Goal: Task Accomplishment & Management: Manage account settings

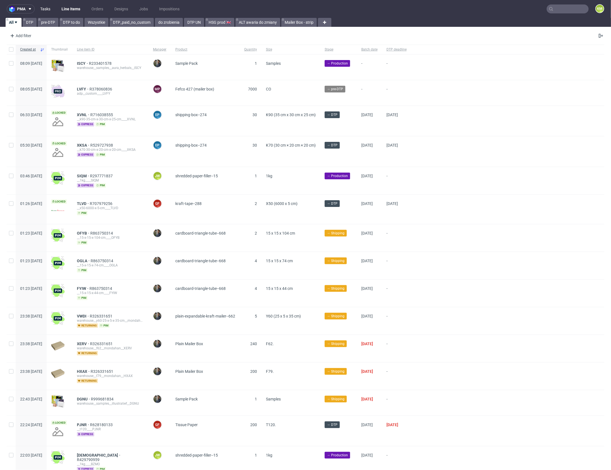
click at [42, 8] on link "Tasks" at bounding box center [45, 8] width 17 height 9
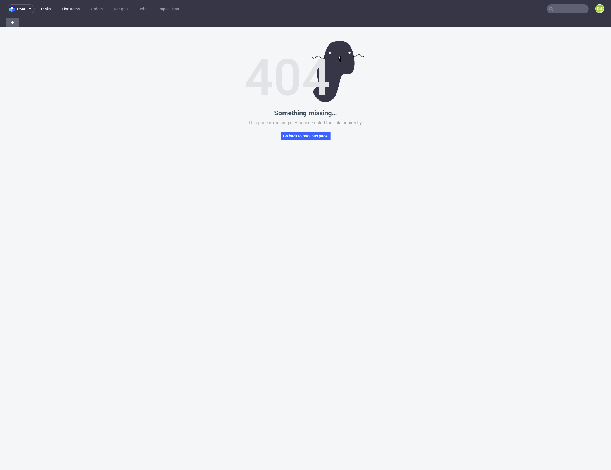
click at [70, 10] on link "Line Items" at bounding box center [70, 8] width 25 height 9
click at [48, 10] on link "Tasks" at bounding box center [45, 8] width 17 height 9
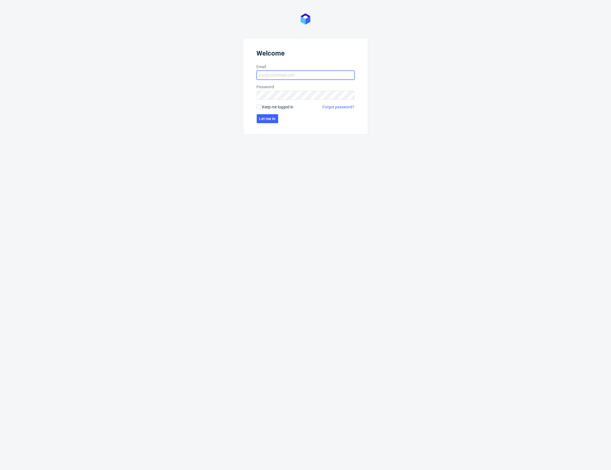
click at [302, 74] on input "Email" at bounding box center [306, 75] width 98 height 9
type input "karol.markowski@packhelp.com"
click button "Let me in" at bounding box center [268, 118] width 22 height 9
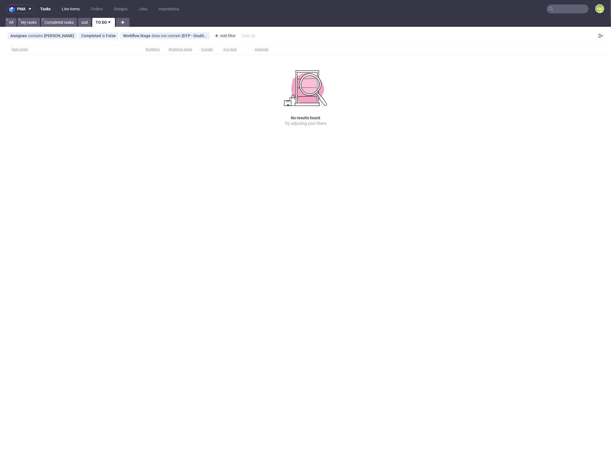
click at [73, 13] on link "Line Items" at bounding box center [70, 8] width 25 height 9
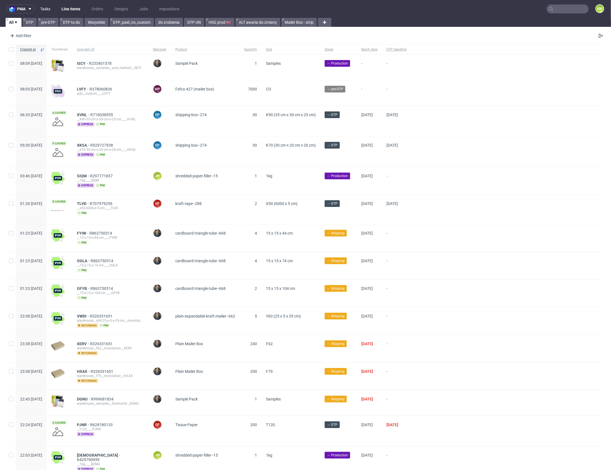
click at [46, 10] on link "Tasks" at bounding box center [45, 8] width 17 height 9
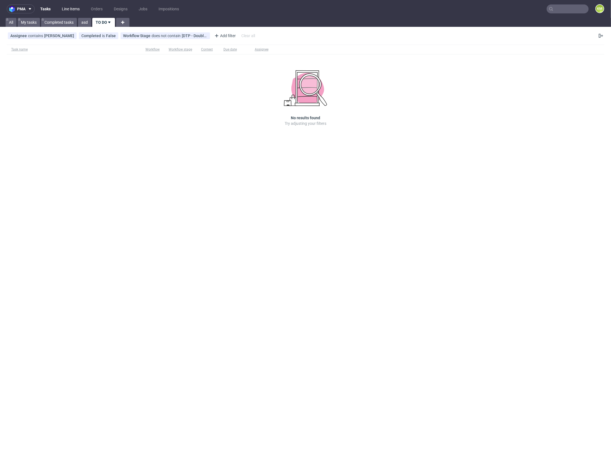
click at [70, 9] on link "Line Items" at bounding box center [70, 8] width 25 height 9
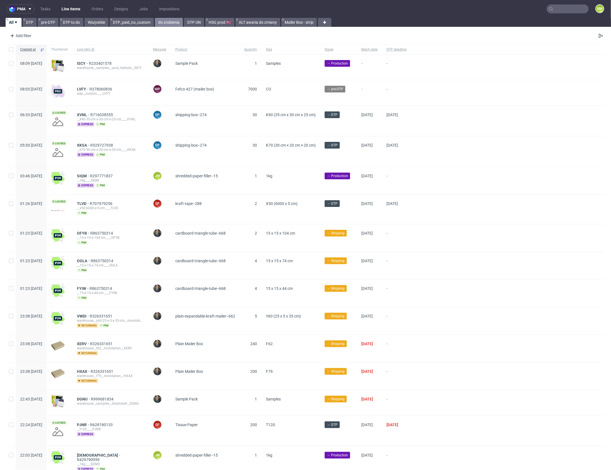
click at [174, 21] on link "do zrobienia" at bounding box center [169, 22] width 28 height 9
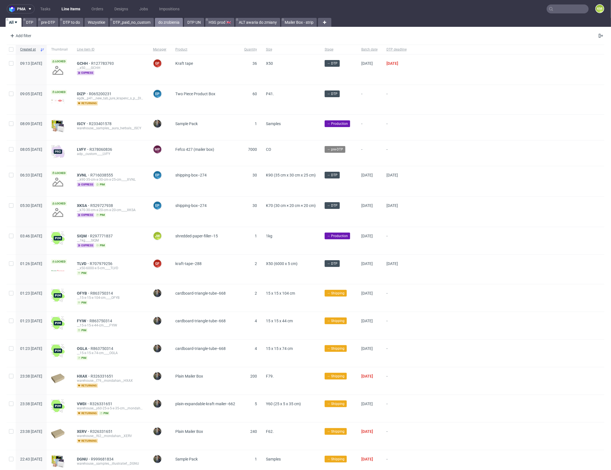
click at [161, 24] on link "do zrobienia" at bounding box center [169, 22] width 28 height 9
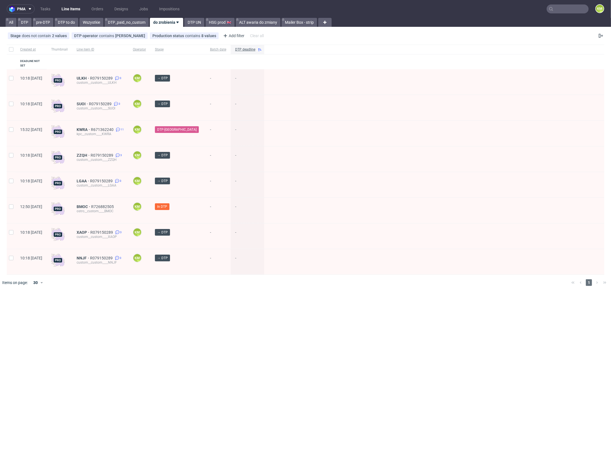
click at [282, 323] on div "pma Tasks Line Items Orders Designs Jobs Impositions KM All DTP pre-DTP DTP to …" at bounding box center [305, 235] width 611 height 470
click at [226, 328] on div "pma Tasks Line Items Orders Designs Jobs Impositions KM All DTP pre-DTP DTP to …" at bounding box center [305, 235] width 611 height 470
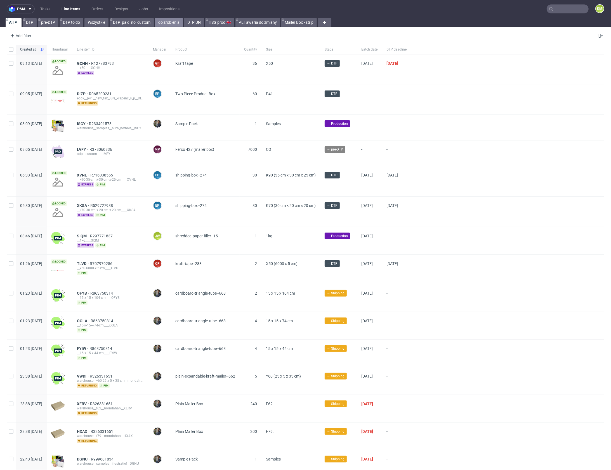
click at [165, 23] on link "do zrobienia" at bounding box center [169, 22] width 28 height 9
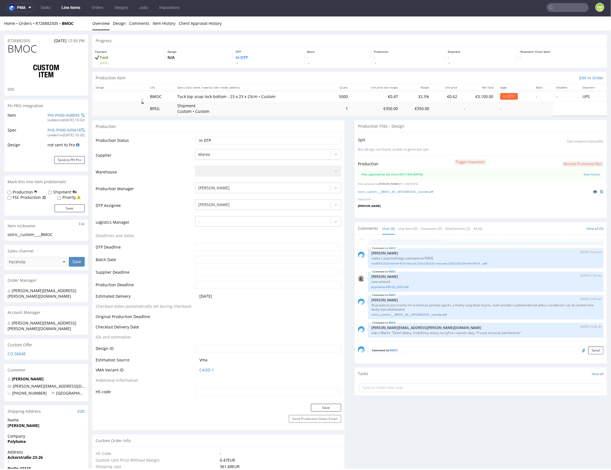
click at [593, 191] on icon at bounding box center [595, 192] width 4 height 4
click at [312, 140] on select "Waiting for Artwork Waiting for Diecut Waiting for Mockup Waiting for DTP Waiti…" at bounding box center [268, 140] width 146 height 8
select select "dtp_waiting_for_double_check"
click at [195, 136] on select "Waiting for Artwork Waiting for Diecut Waiting for Mockup Waiting for DTP Waiti…" at bounding box center [268, 140] width 146 height 8
click at [330, 408] on button "Save" at bounding box center [326, 408] width 30 height 8
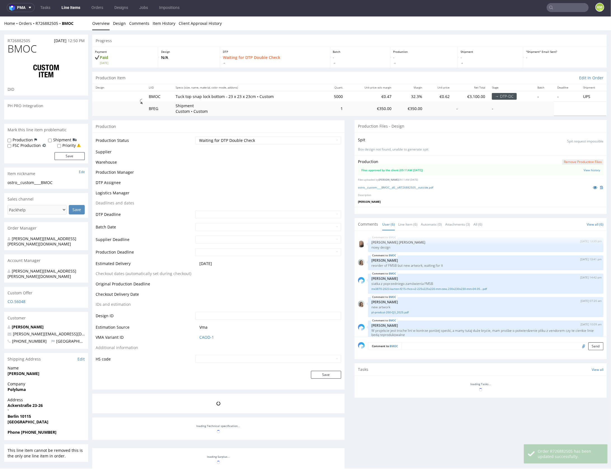
scroll to position [30, 0]
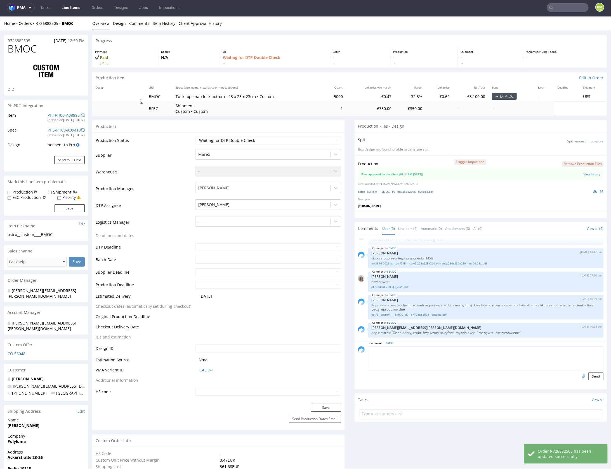
click at [449, 348] on textarea at bounding box center [485, 358] width 235 height 24
type textarea "d"
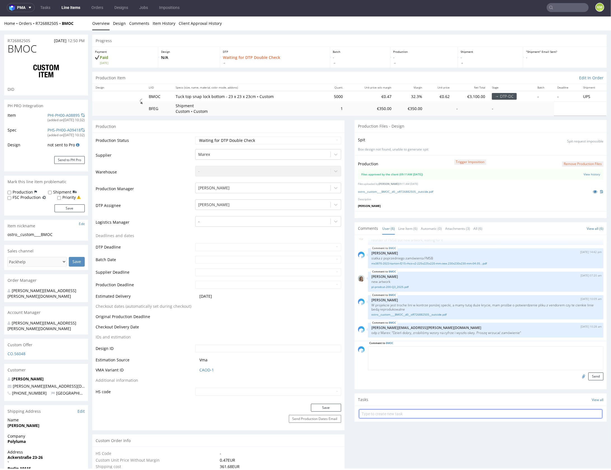
click at [435, 411] on input "text" at bounding box center [480, 414] width 243 height 9
type input "dch"
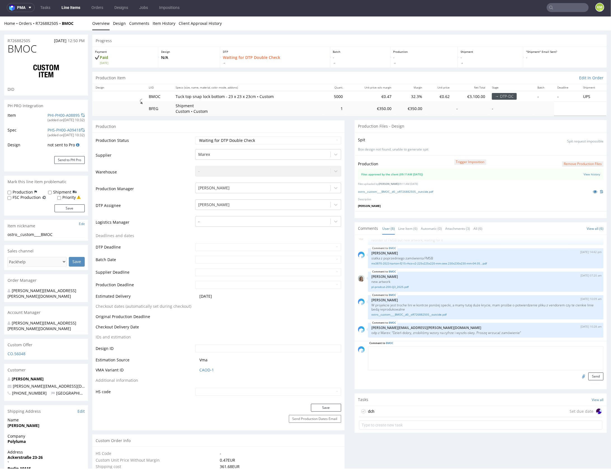
click at [414, 411] on div "dch Set due date" at bounding box center [480, 411] width 243 height 11
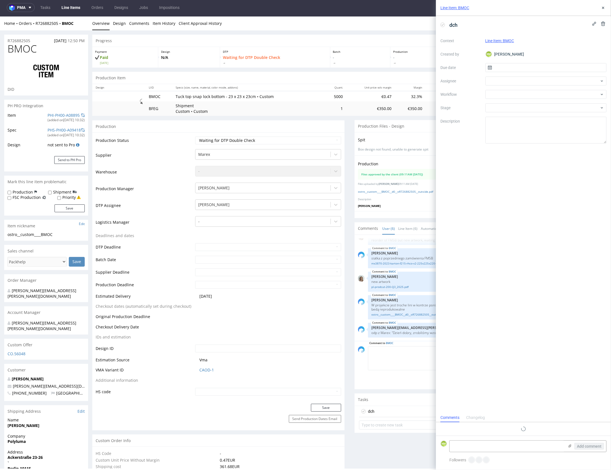
scroll to position [4, 0]
click at [508, 65] on input "text" at bounding box center [545, 67] width 121 height 9
click at [545, 129] on span "20" at bounding box center [546, 132] width 4 height 6
type input "20/08/2025"
click at [526, 84] on div at bounding box center [545, 81] width 121 height 9
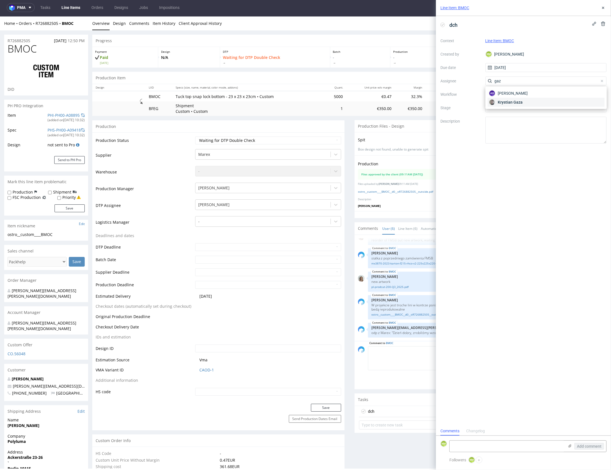
type input "gaz"
drag, startPoint x: 517, startPoint y: 101, endPoint x: 534, endPoint y: 76, distance: 30.7
click at [517, 101] on span "Krystian Gaza" at bounding box center [510, 103] width 25 height 6
click at [535, 90] on div at bounding box center [545, 94] width 121 height 9
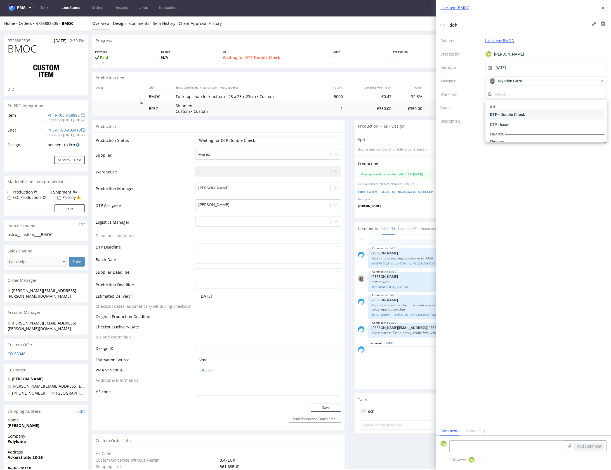
click at [531, 114] on div "DTP - Double Check" at bounding box center [546, 115] width 117 height 10
drag, startPoint x: 535, startPoint y: 126, endPoint x: 542, endPoint y: 112, distance: 15.6
click at [536, 124] on textarea at bounding box center [545, 130] width 121 height 27
click at [602, 11] on div "Line Item: BMOC" at bounding box center [523, 8] width 175 height 16
click at [603, 8] on use at bounding box center [603, 8] width 2 height 2
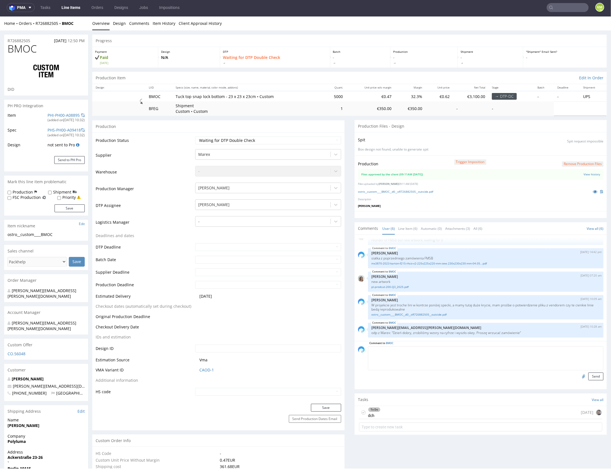
click at [411, 375] on div "Send" at bounding box center [485, 377] width 235 height 8
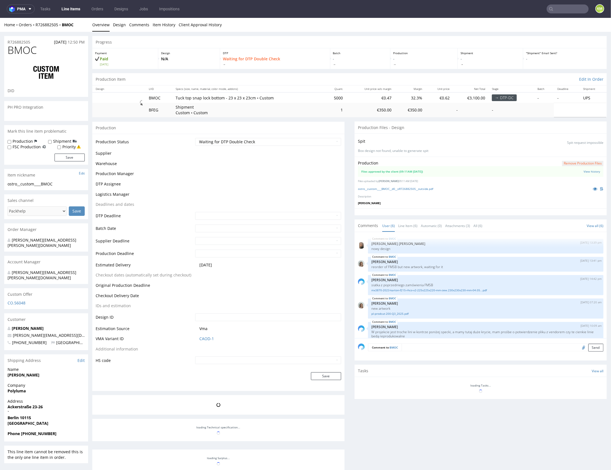
scroll to position [30, 0]
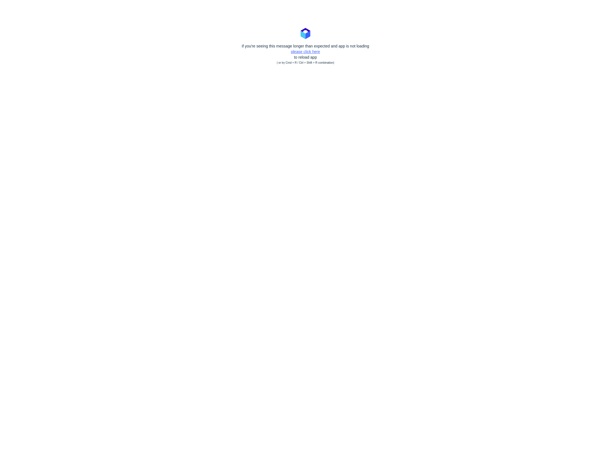
click at [309, 51] on link "please click here" at bounding box center [305, 51] width 29 height 4
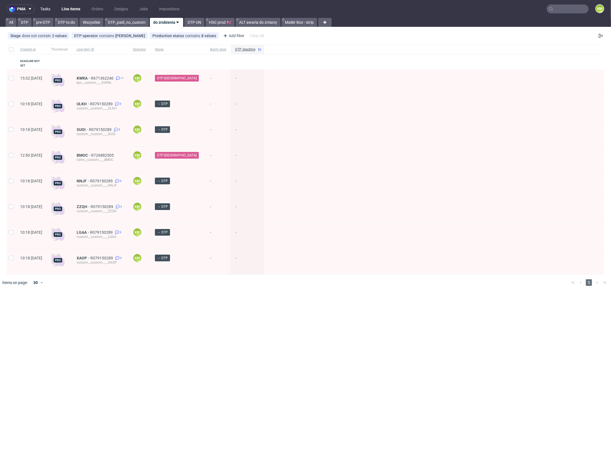
click at [43, 8] on link "Tasks" at bounding box center [45, 8] width 17 height 9
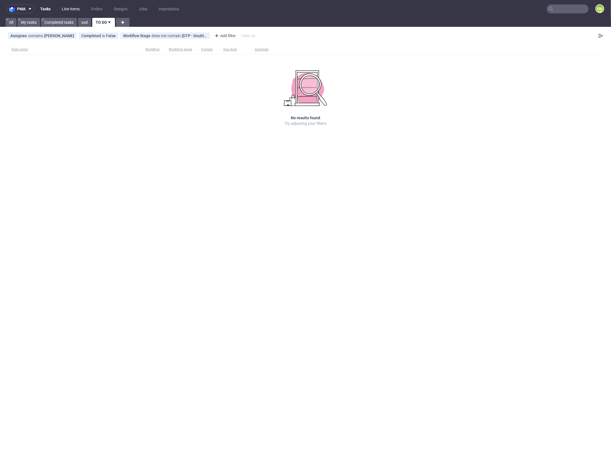
click at [67, 9] on link "Line Items" at bounding box center [70, 8] width 25 height 9
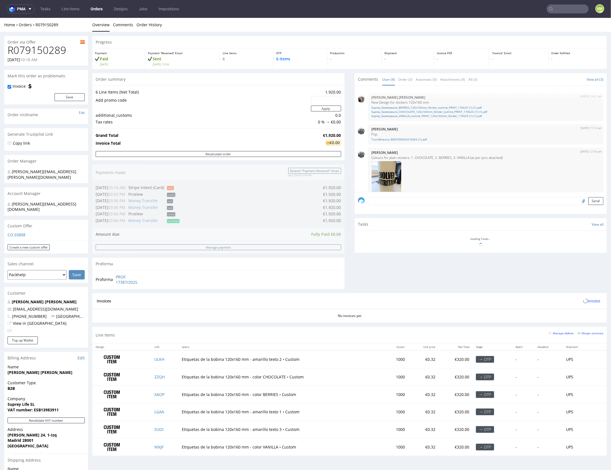
scroll to position [56, 0]
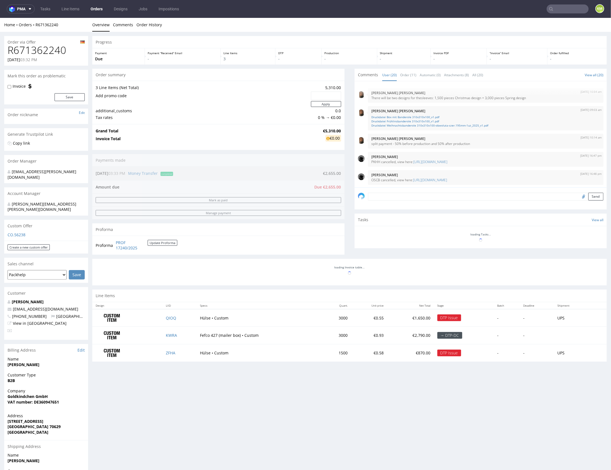
scroll to position [294, 0]
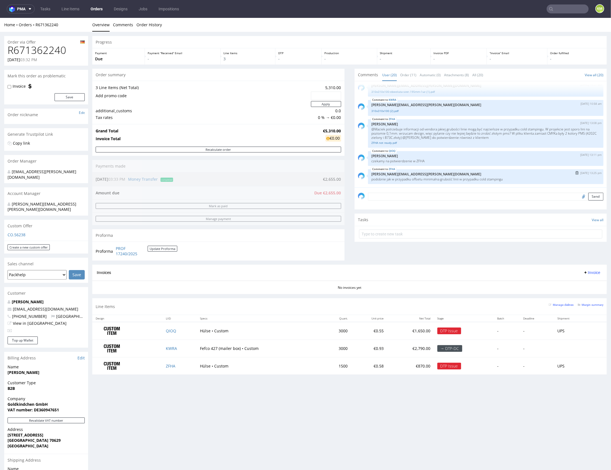
click at [428, 180] on p "podobnie jak w przypadku offsetu minimalna grubość linii w przypadku cold stamp…" at bounding box center [485, 179] width 229 height 4
